Goal: Task Accomplishment & Management: Manage account settings

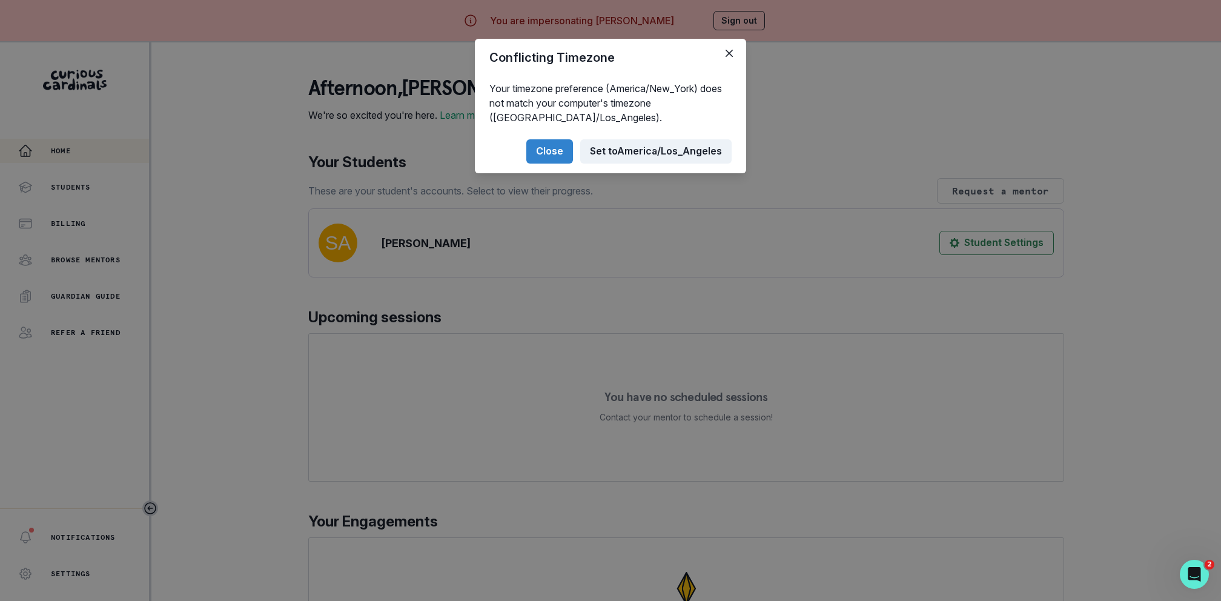
click at [631, 149] on button "Set to [GEOGRAPHIC_DATA]/Los_Angeles" at bounding box center [655, 151] width 151 height 24
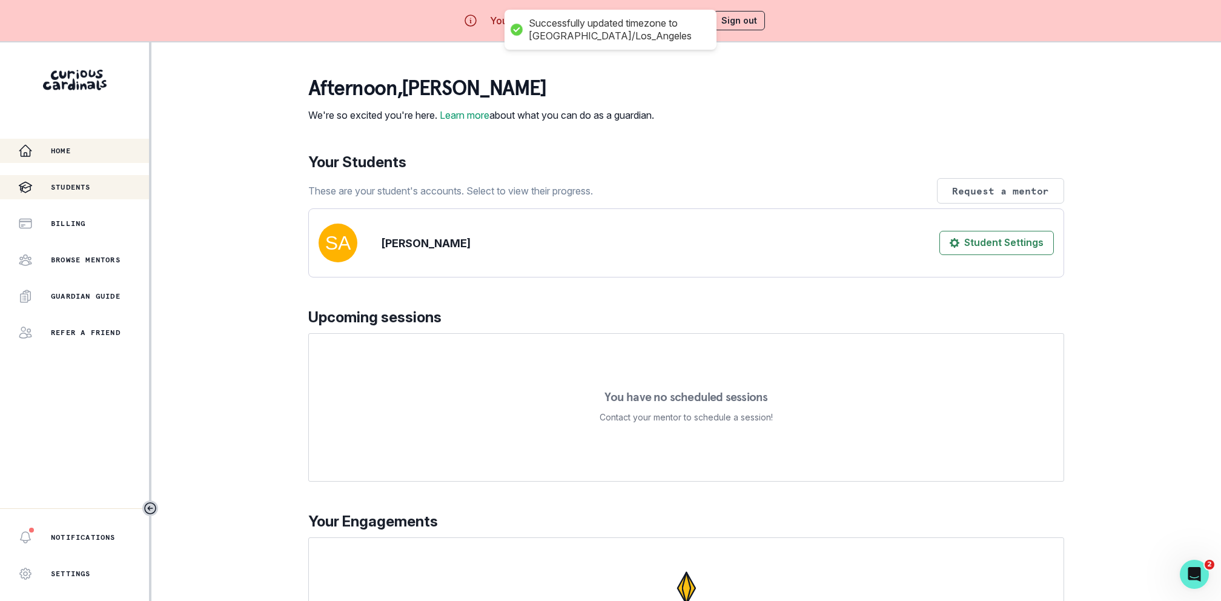
click at [75, 198] on button "Students" at bounding box center [74, 187] width 149 height 24
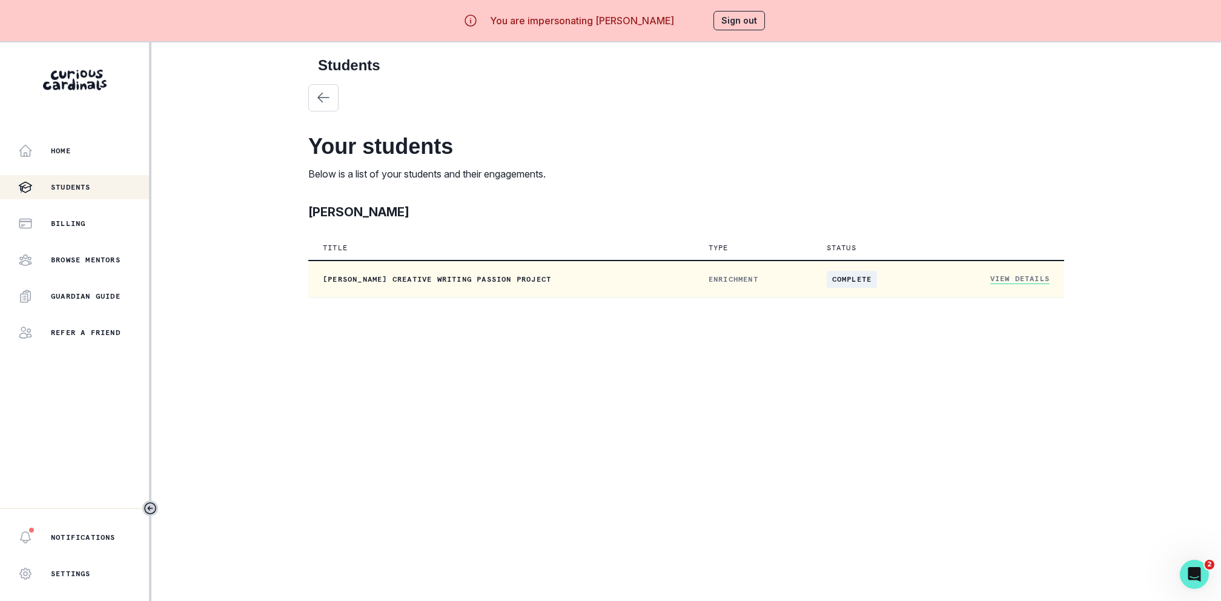
click at [1015, 277] on link "View Details" at bounding box center [1020, 279] width 59 height 10
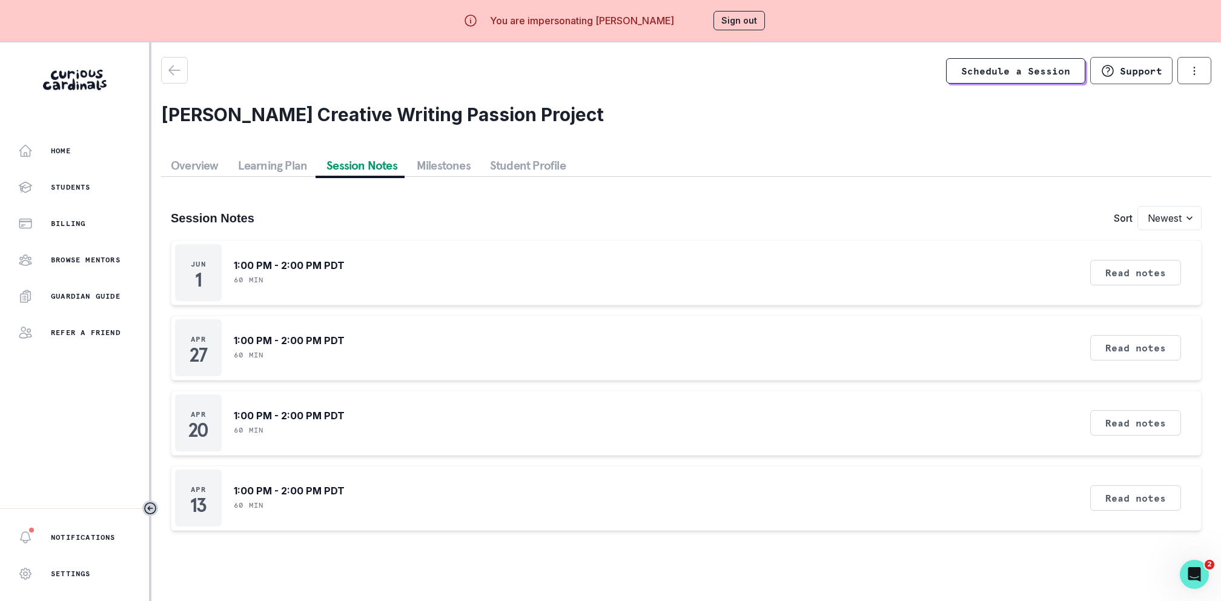
click at [354, 168] on button "Session Notes" at bounding box center [362, 165] width 90 height 22
click at [505, 169] on button "Student Profile" at bounding box center [527, 165] width 95 height 22
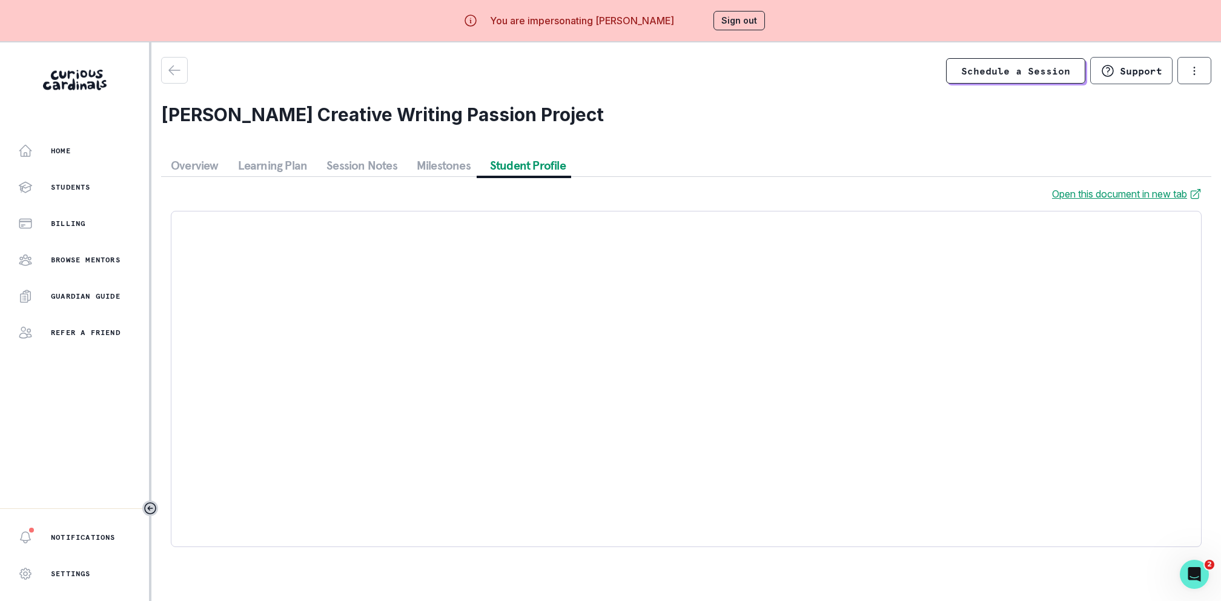
click at [1120, 196] on link "Open this document in new tab" at bounding box center [1127, 194] width 150 height 15
